Goal: Find contact information: Find contact information

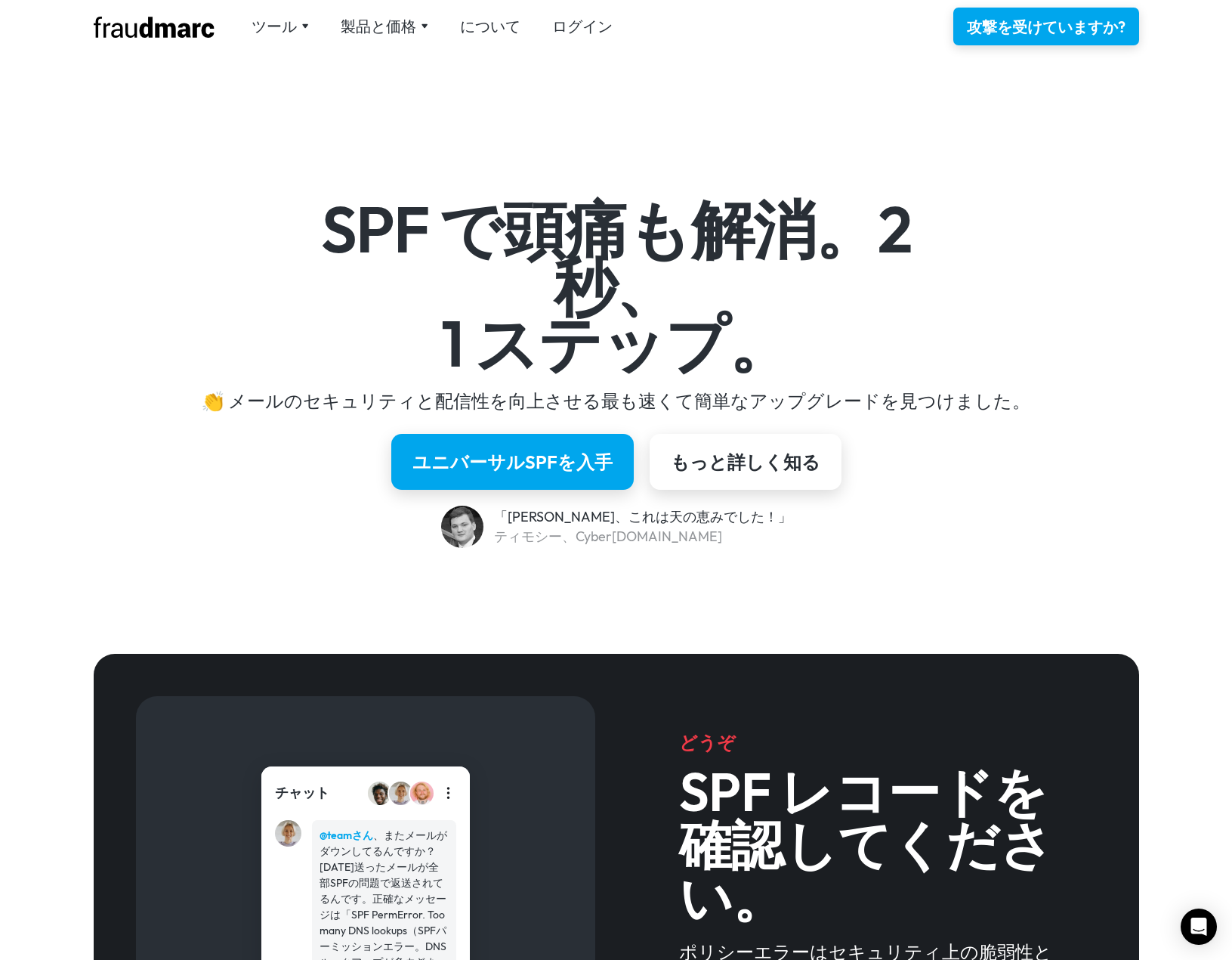
click at [1004, 471] on div "ユニバーサルSPFを入手 もっと詳しく知る" at bounding box center [616, 462] width 877 height 56
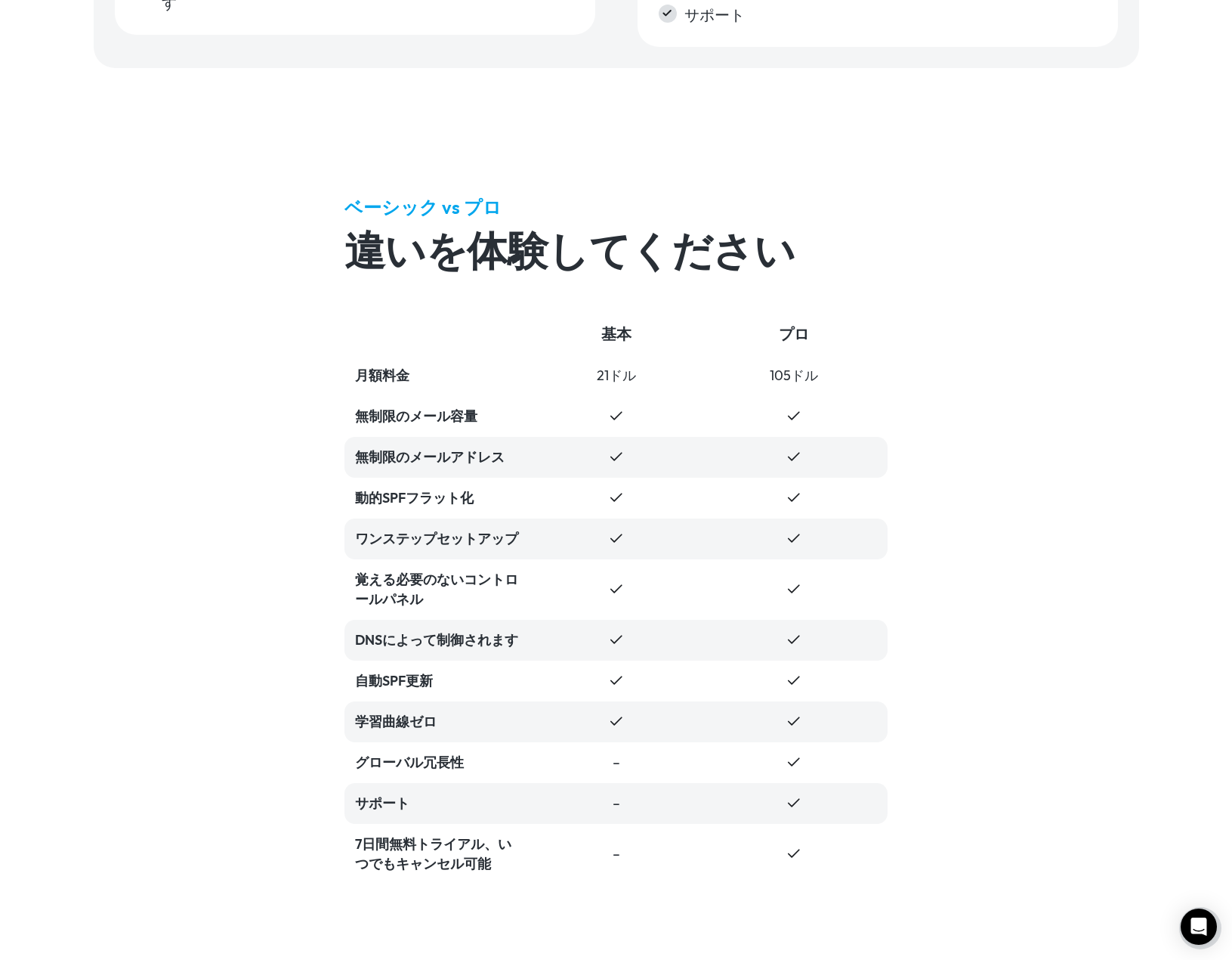
scroll to position [3023, 0]
click at [311, 438] on div "ベーシック vs プロ 違いを体験してください 基本 プロ 月額料金 21ドル 105ドル 無制限のメール容量 無制限のメールアドレス 動的SPFフラット化 …" at bounding box center [616, 538] width 1232 height 901
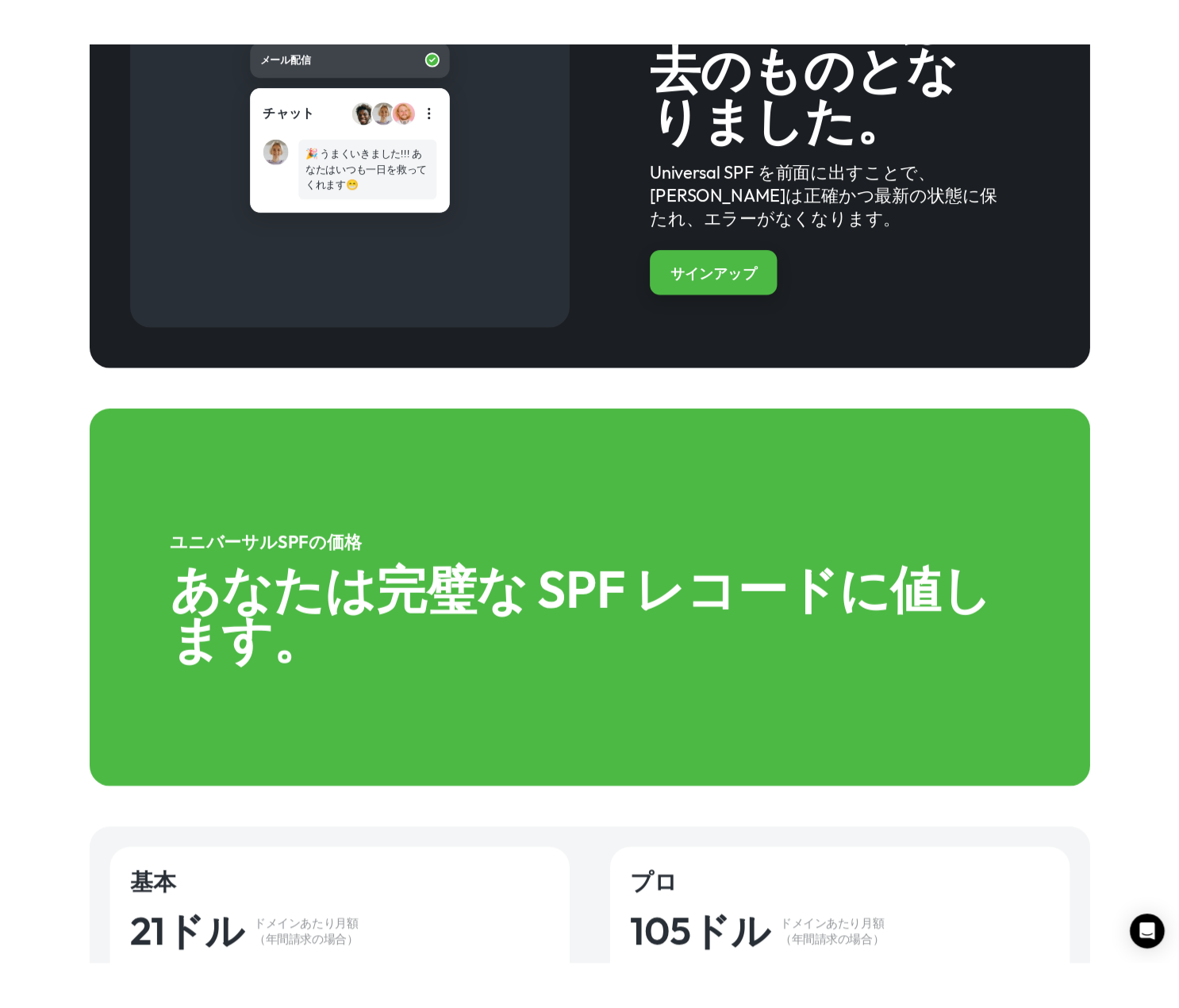
scroll to position [1270, 0]
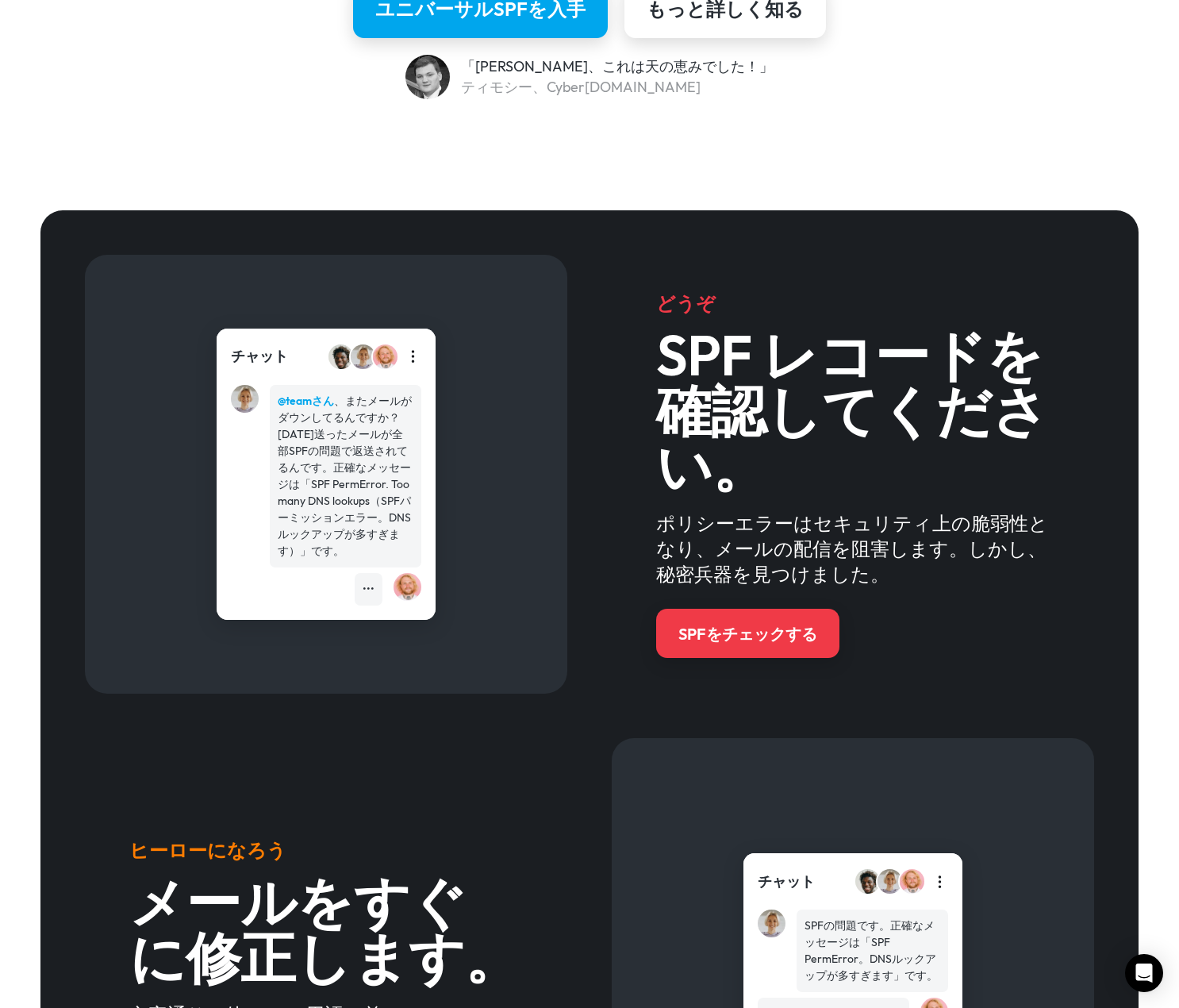
scroll to position [0, 0]
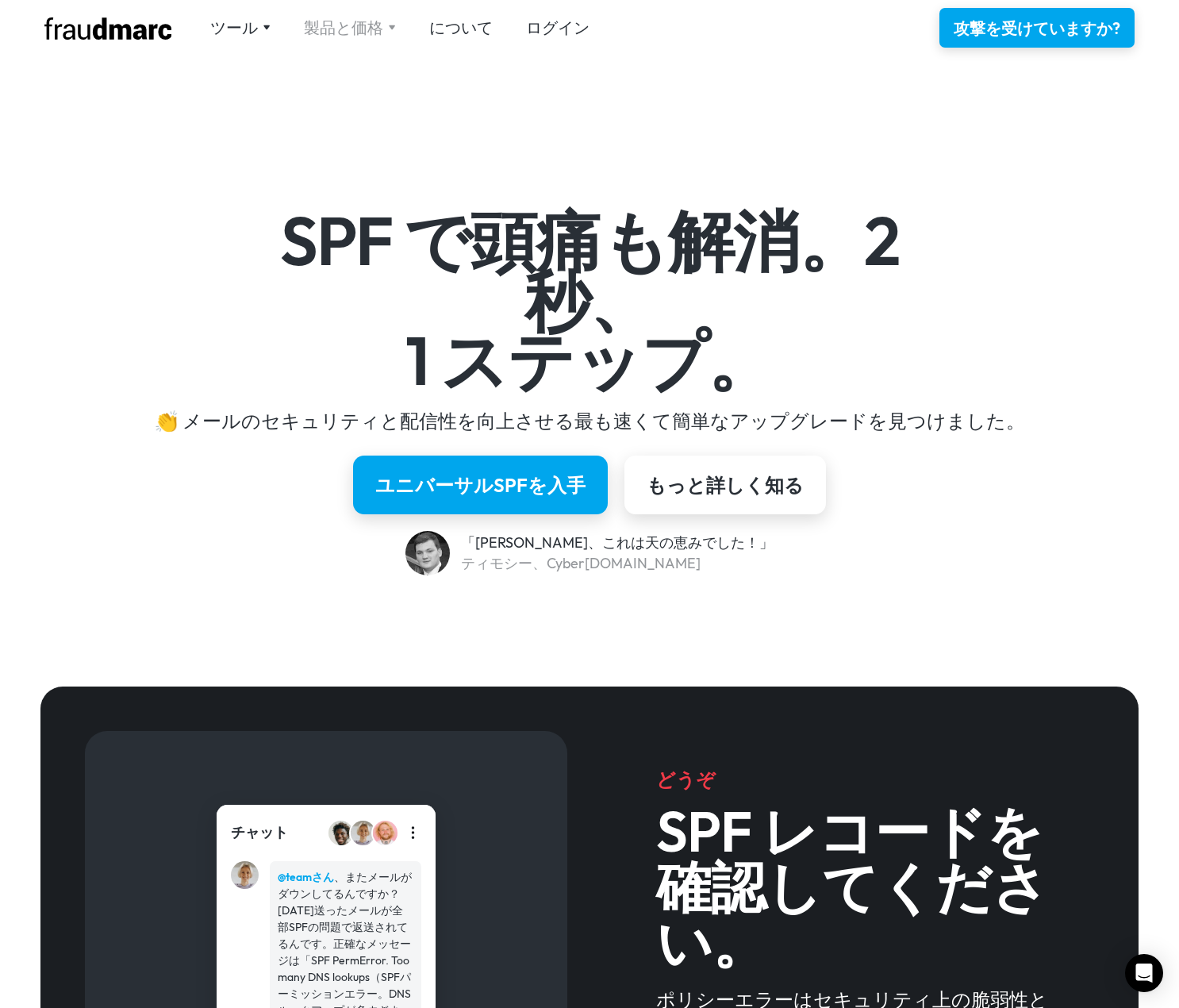
click at [374, 24] on font "製品と価格" at bounding box center [343, 27] width 79 height 20
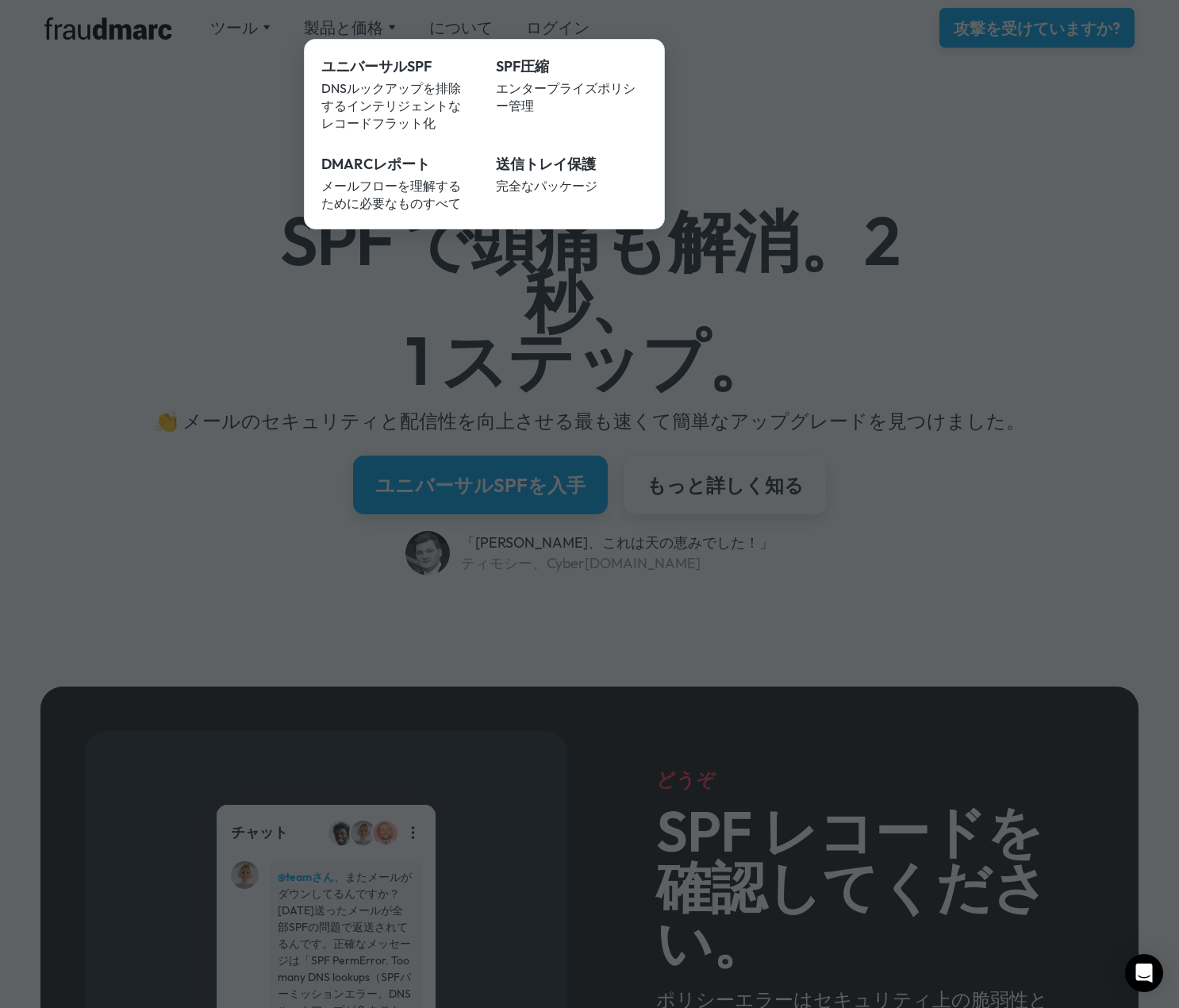
click at [195, 21] on div at bounding box center [590, 504] width 1179 height 1008
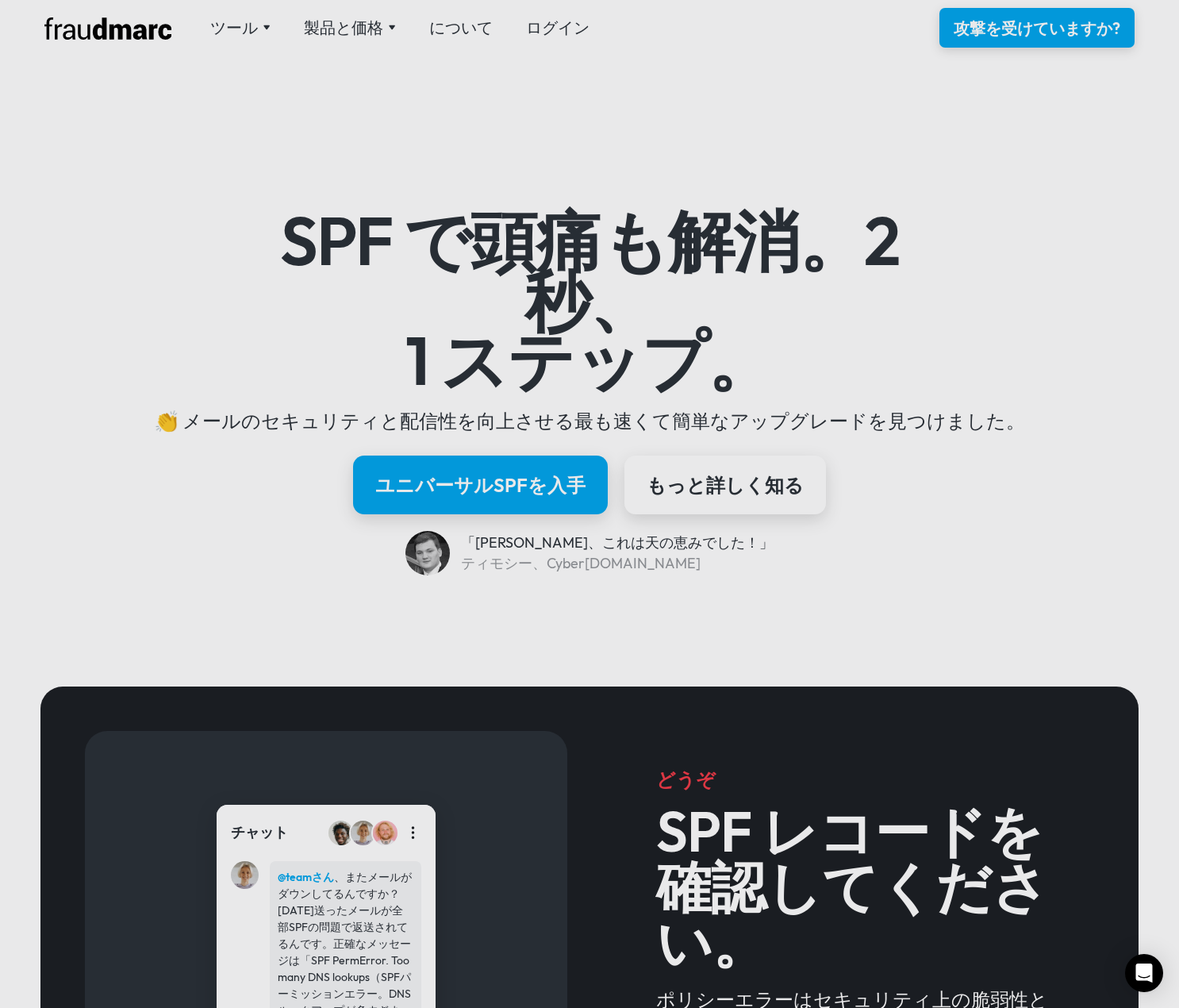
click at [229, 29] on nav "ツール SPFレコードチェック ドメインのSPFレコードを検査し、修正方法を学びましょう DMARCチェック ドメインのDMARCポリシーを素早く表示する 製…" at bounding box center [400, 28] width 413 height 23
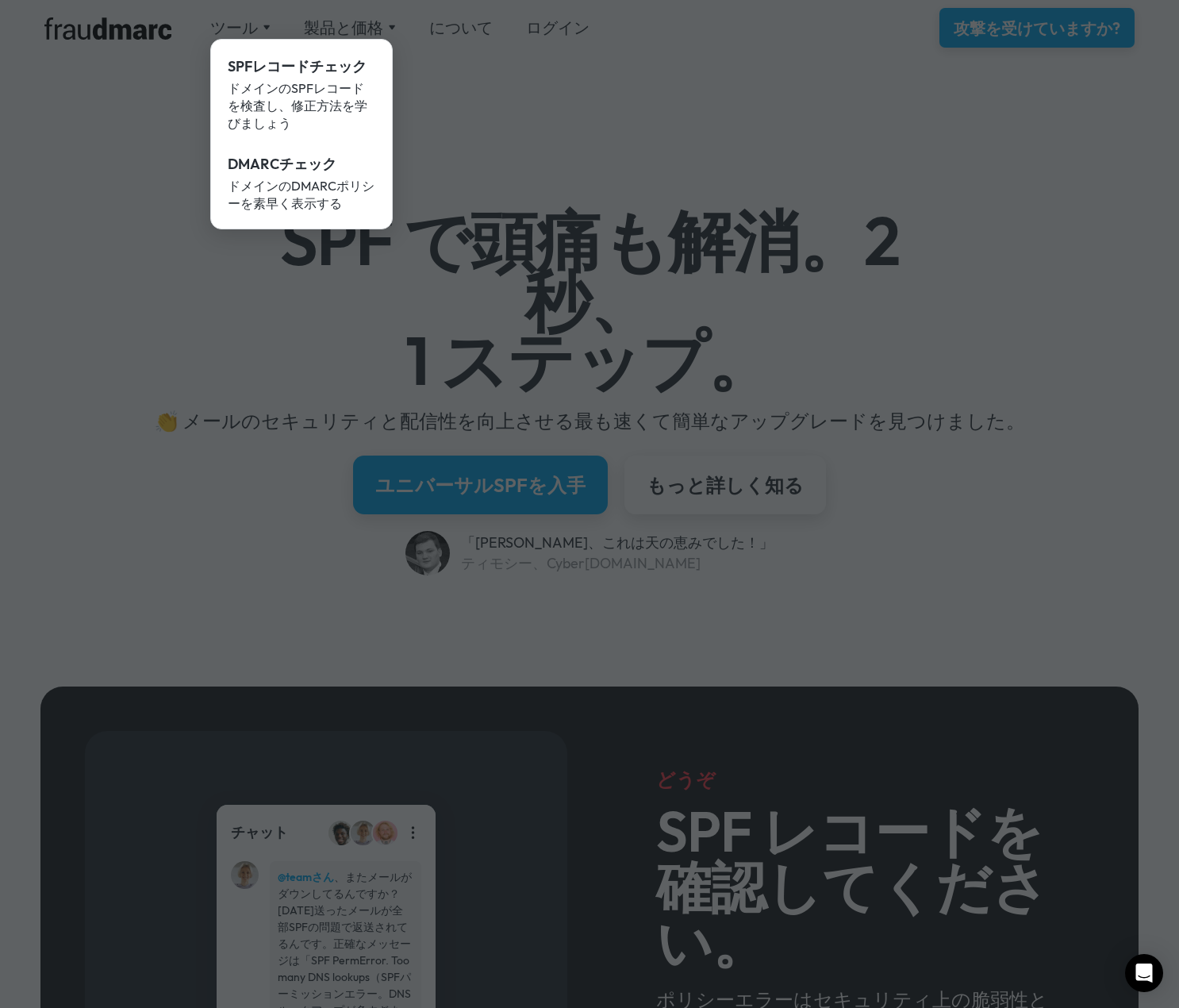
click at [552, 120] on div at bounding box center [590, 504] width 1179 height 1008
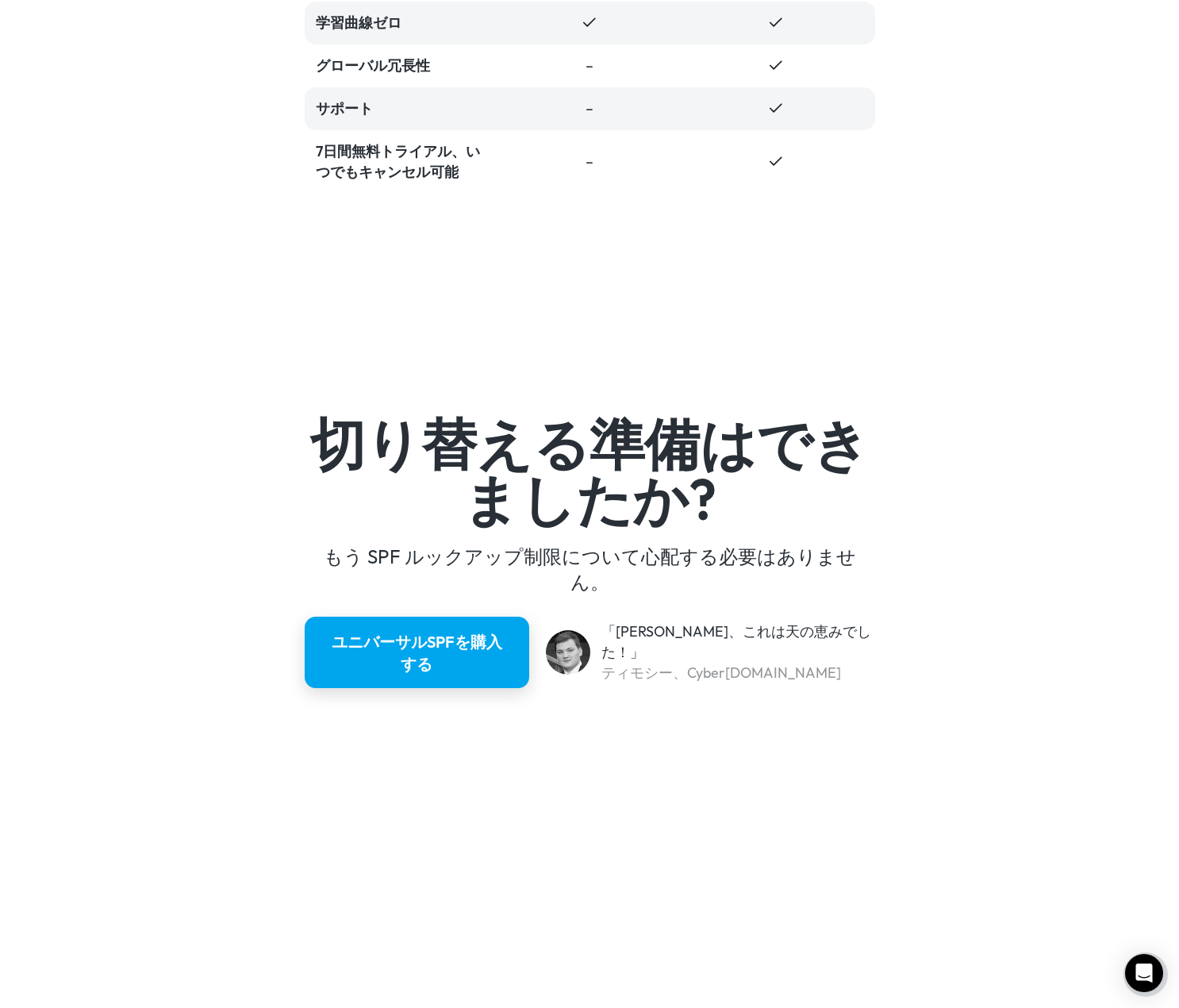
scroll to position [4081, 0]
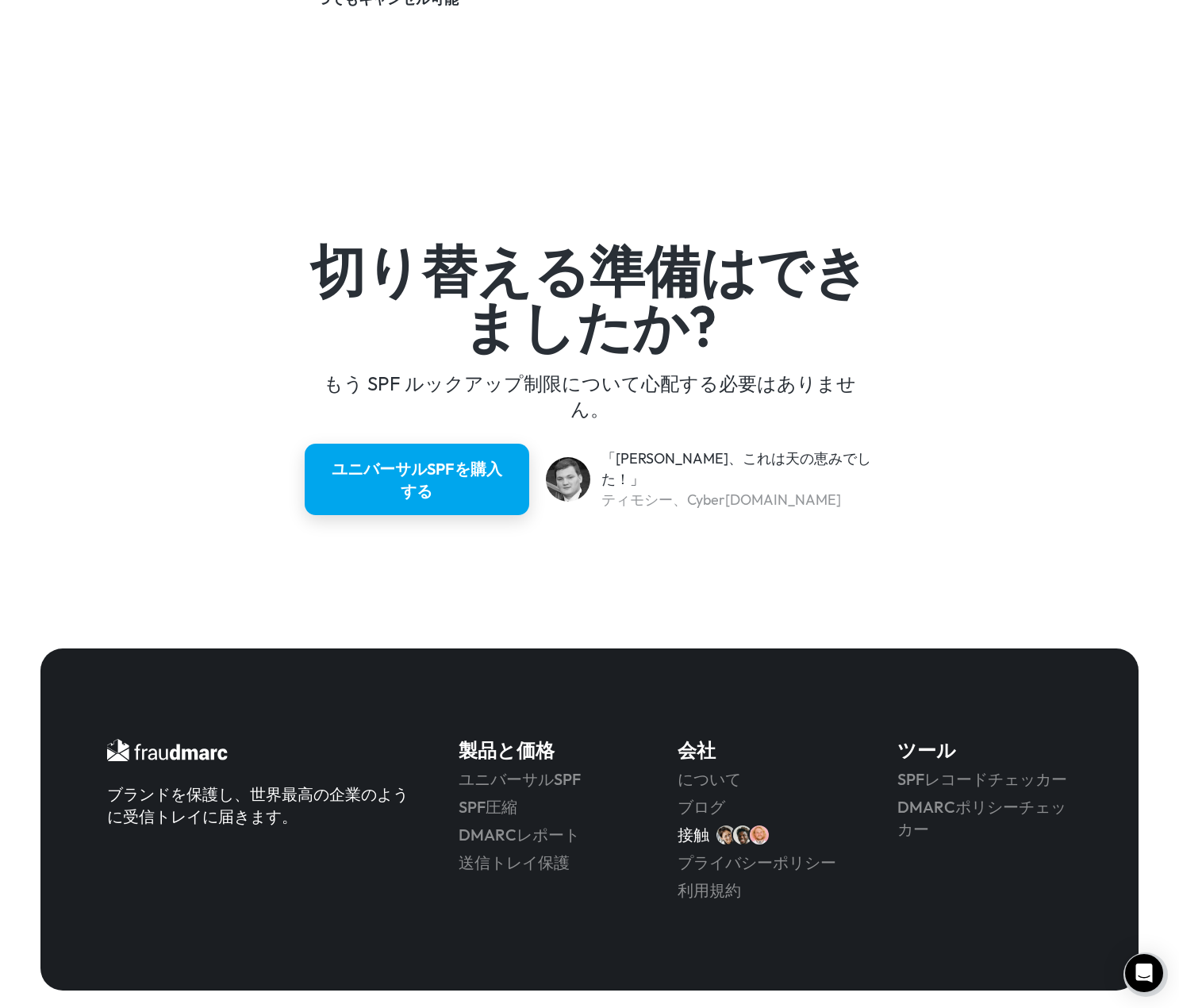
click at [690, 825] on font "接触" at bounding box center [693, 834] width 31 height 20
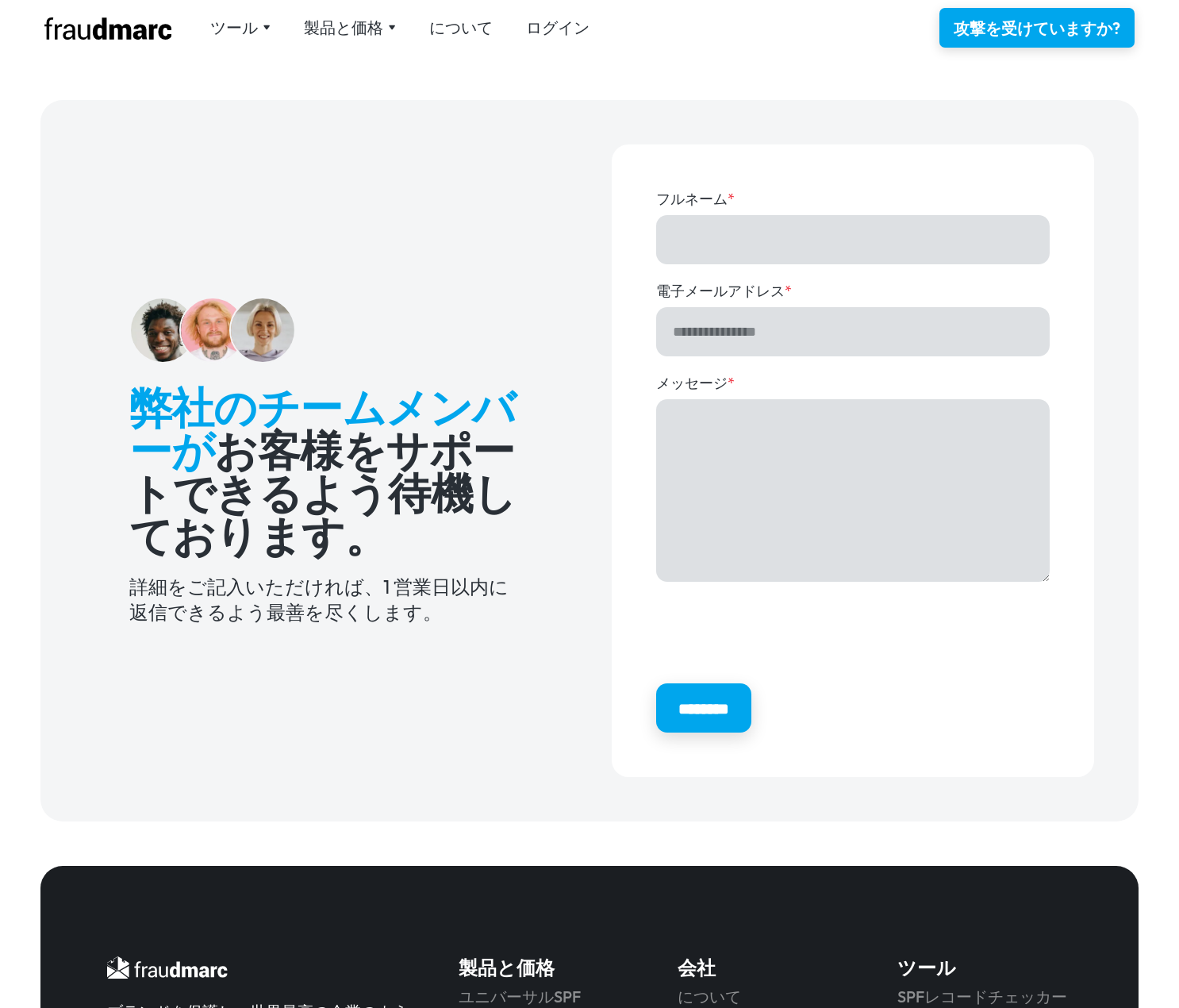
click at [791, 233] on input "フルネーム *" at bounding box center [853, 239] width 393 height 49
click at [776, 337] on input "電子メールアドレス *" at bounding box center [853, 331] width 393 height 49
click at [761, 468] on textarea "メッセージ *" at bounding box center [853, 490] width 393 height 183
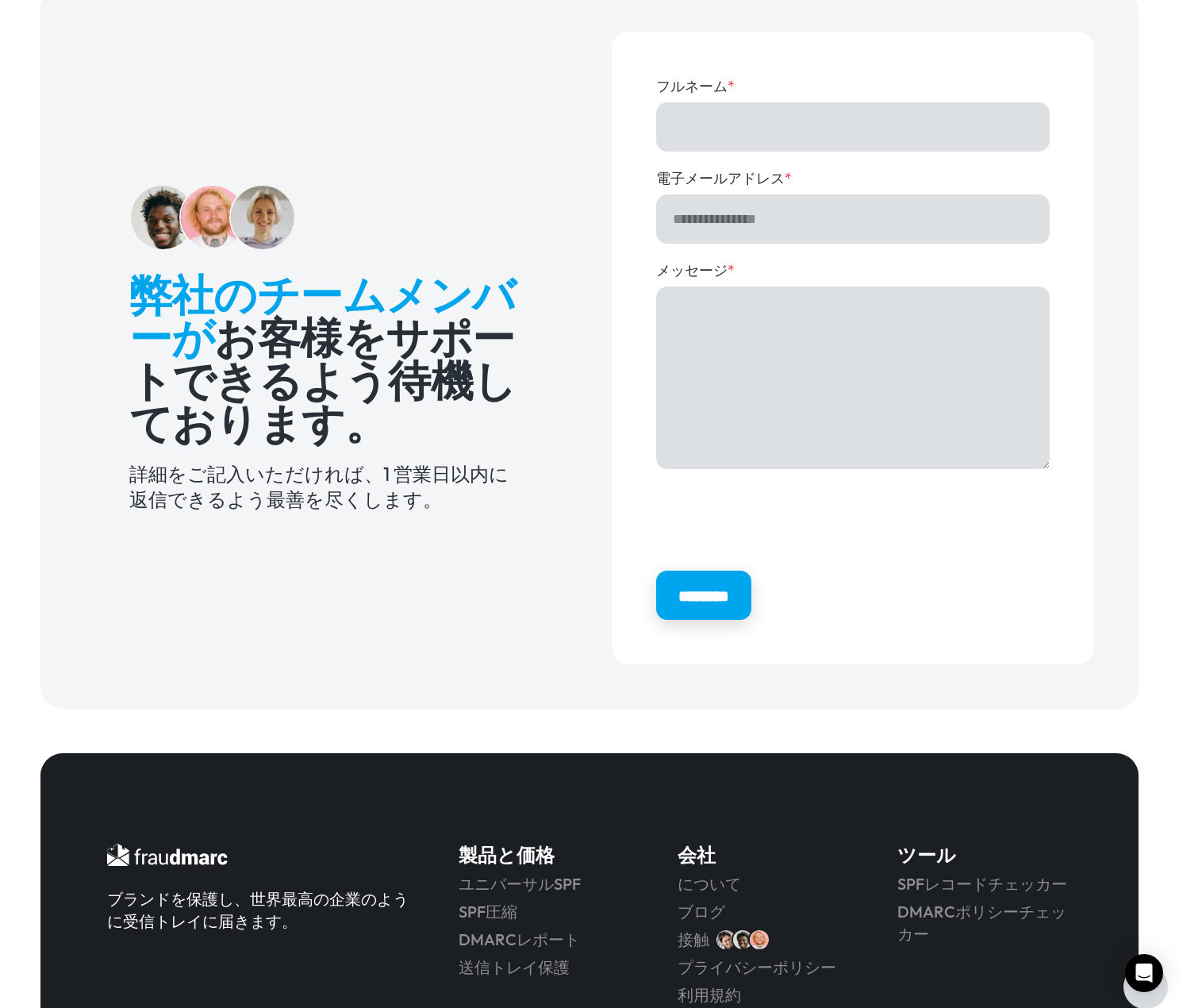
scroll to position [265, 0]
